Goal: Find specific page/section: Find specific page/section

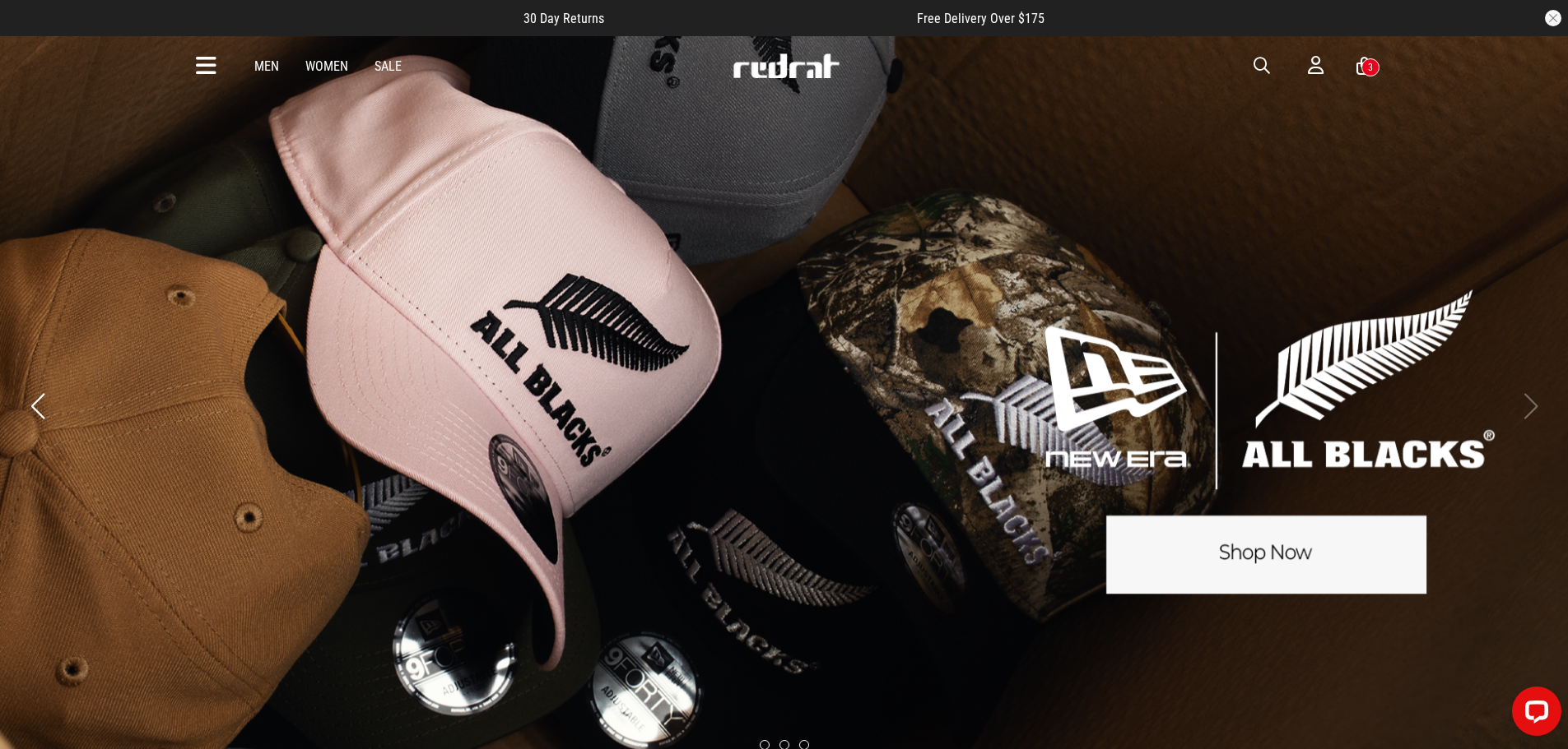
click at [204, 66] on icon at bounding box center [206, 66] width 21 height 27
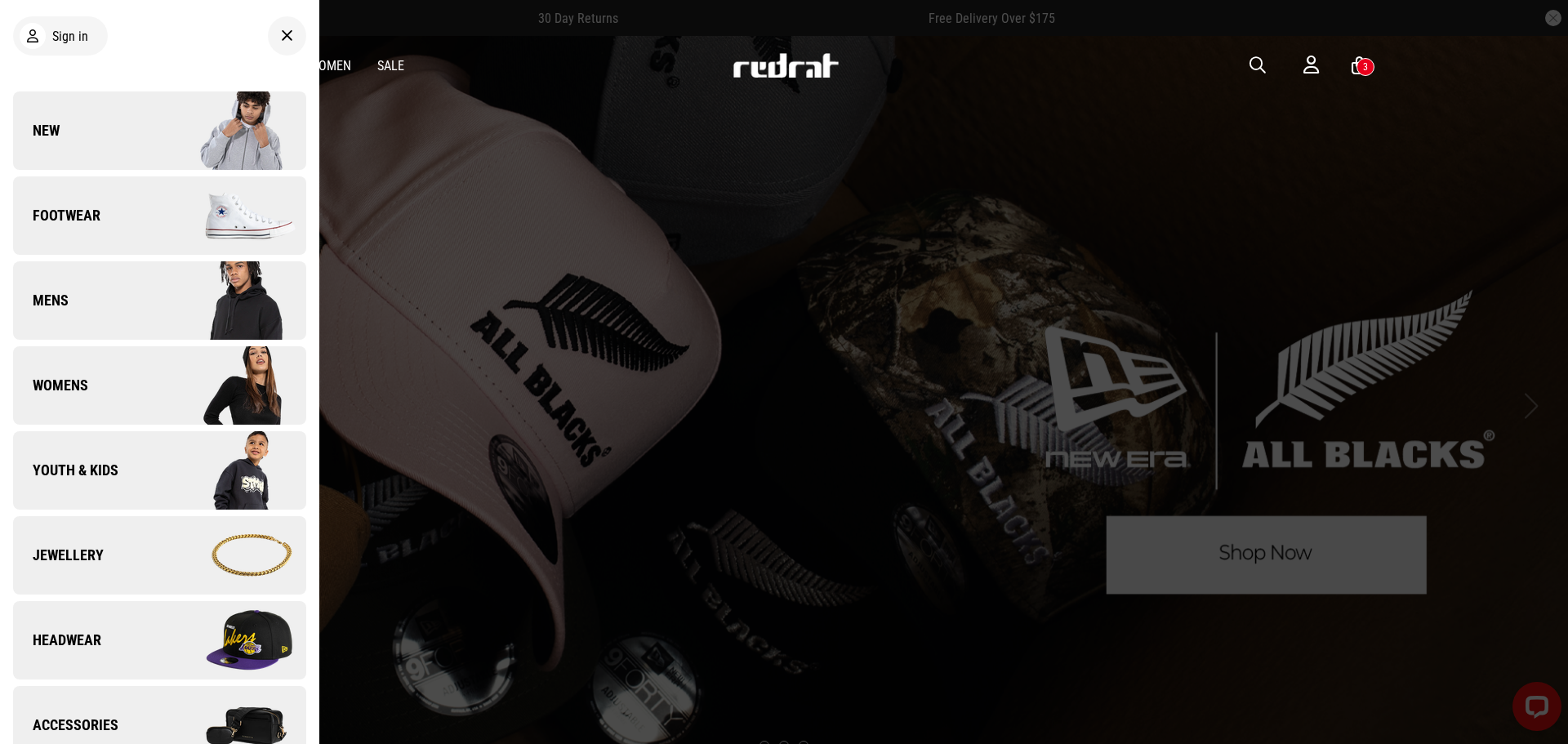
click at [134, 129] on link "New" at bounding box center [159, 131] width 293 height 79
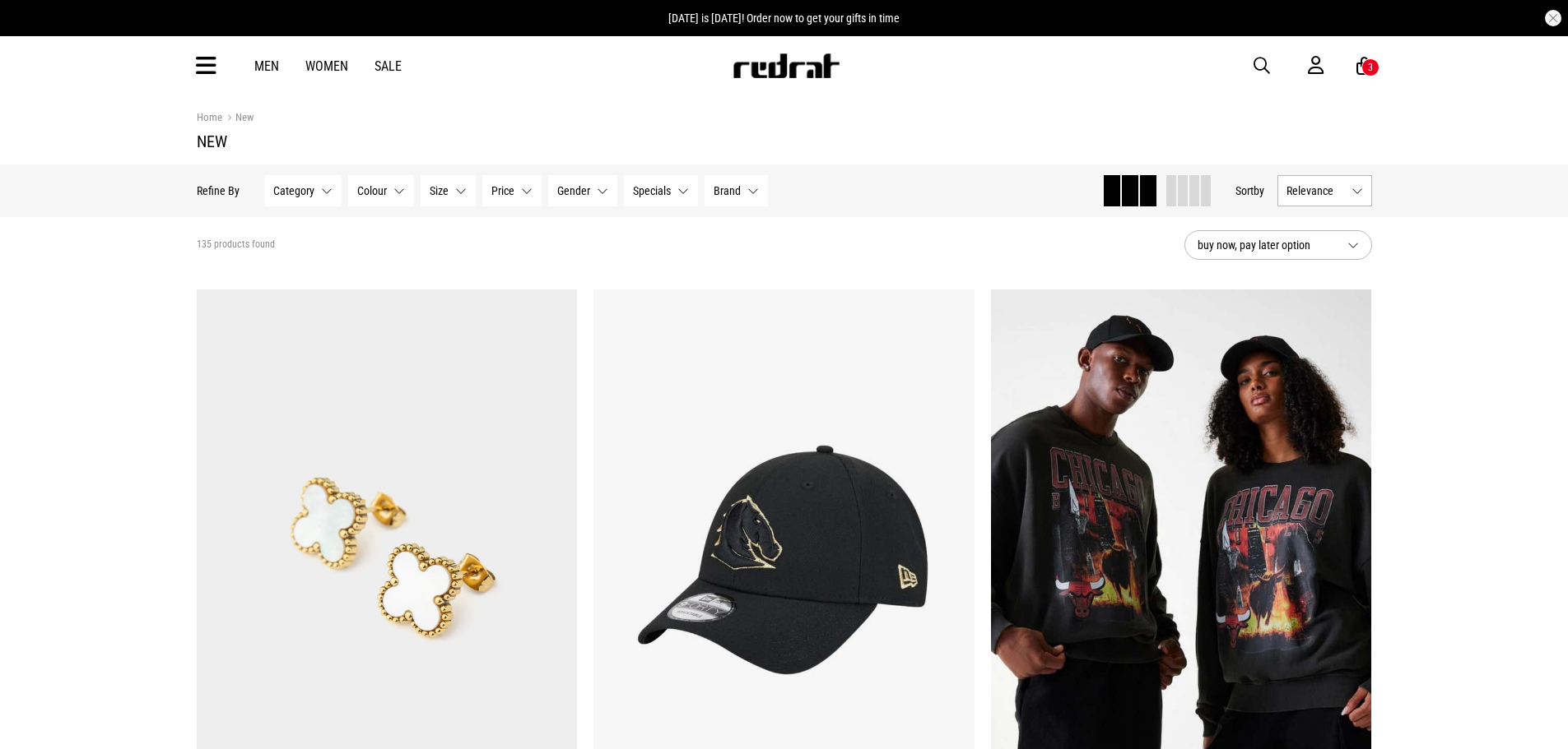
click at [1178, 202] on span at bounding box center [1183, 191] width 10 height 31
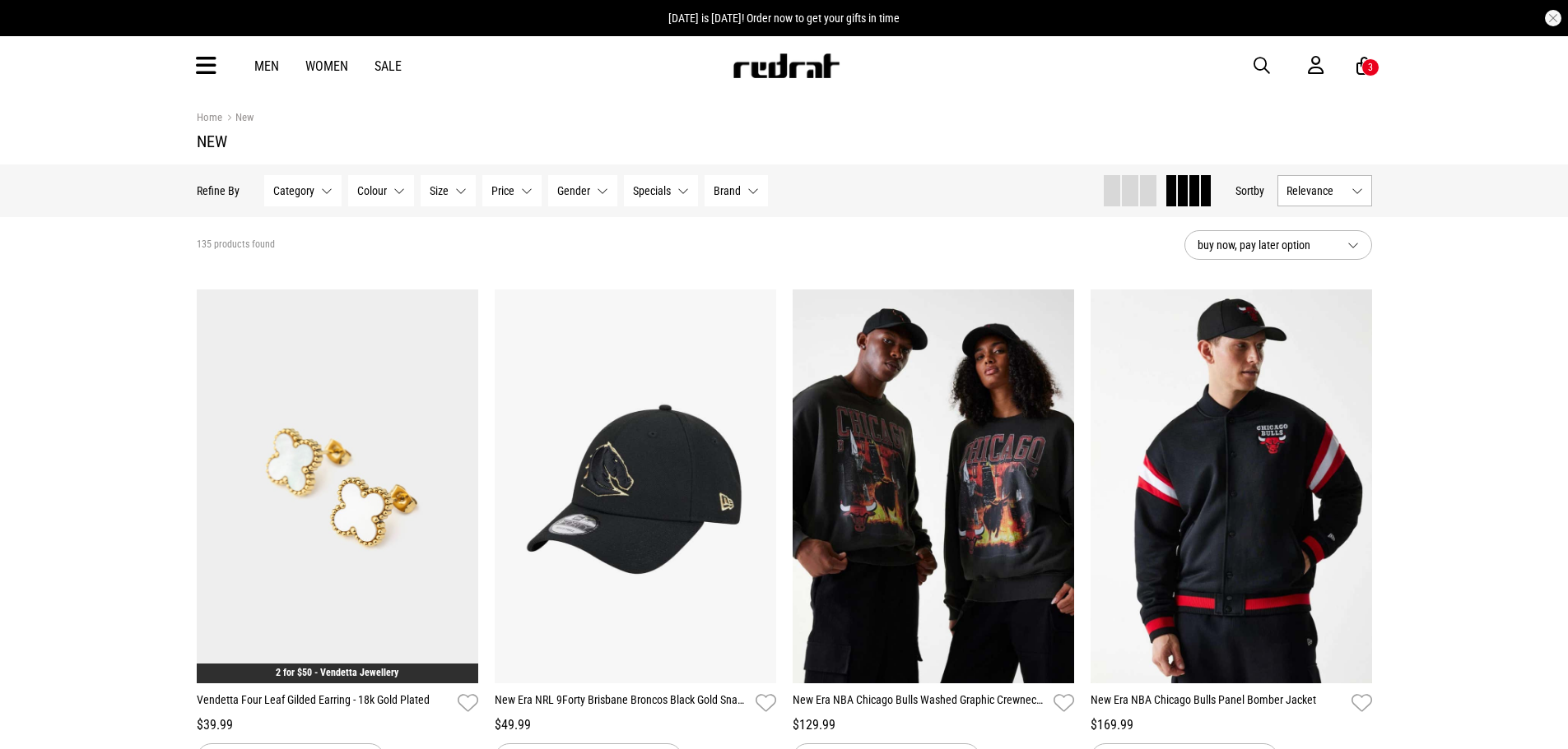
click at [1308, 202] on button "Relevance" at bounding box center [1324, 191] width 94 height 31
click at [1311, 231] on li "Newest" at bounding box center [1324, 222] width 93 height 30
